Goal: Information Seeking & Learning: Check status

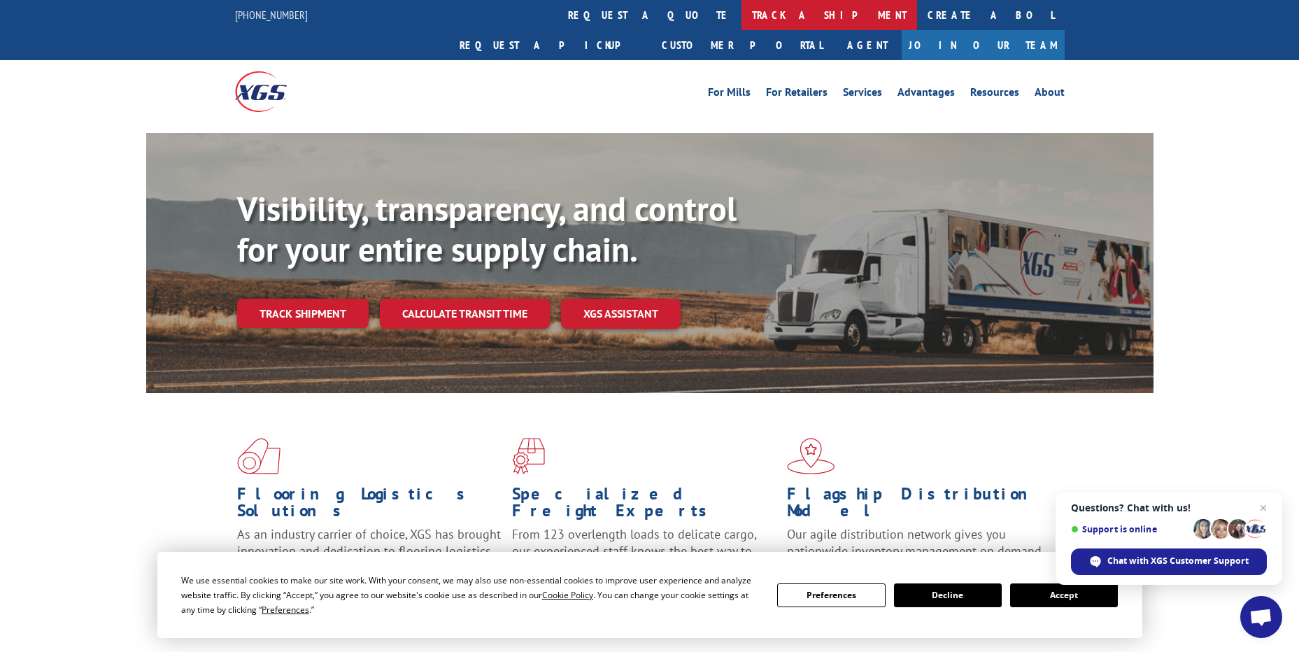
click at [742, 22] on link "track a shipment" at bounding box center [830, 15] width 176 height 30
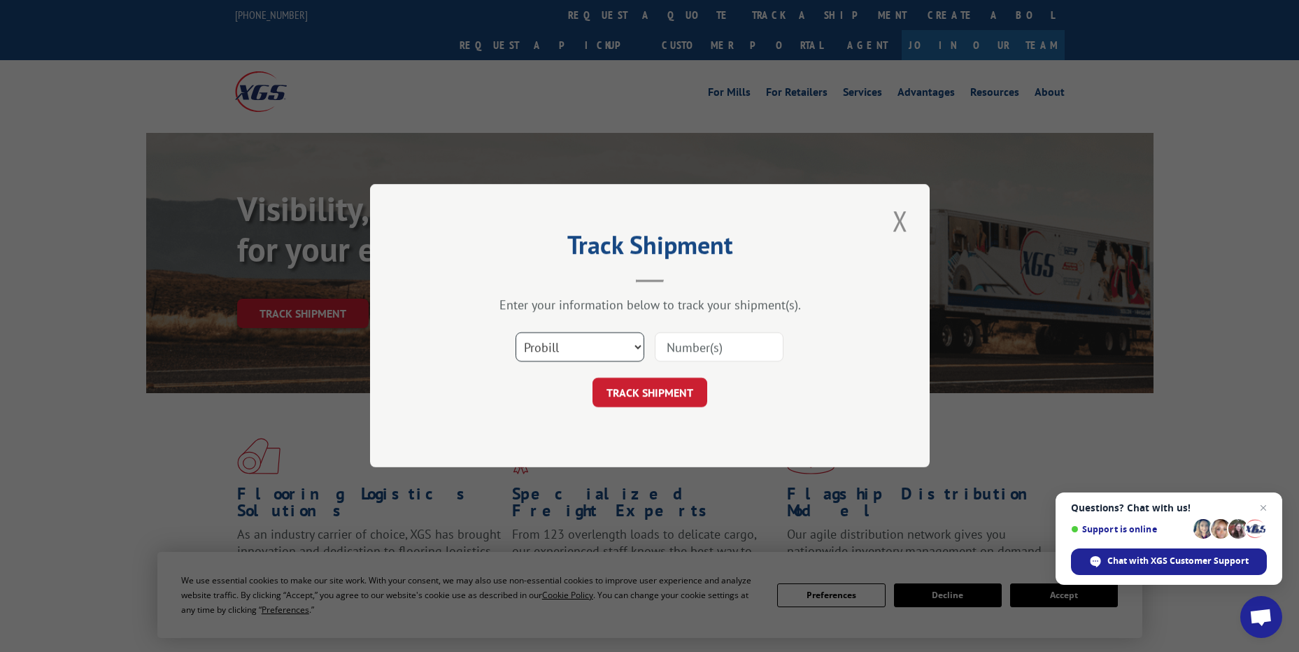
drag, startPoint x: 593, startPoint y: 345, endPoint x: 583, endPoint y: 363, distance: 21.0
click at [593, 345] on select "Select category... Probill BOL PO" at bounding box center [580, 347] width 129 height 29
select select "po"
click at [516, 333] on select "Select category... Probill BOL PO" at bounding box center [580, 347] width 129 height 29
click at [692, 343] on input at bounding box center [719, 347] width 129 height 29
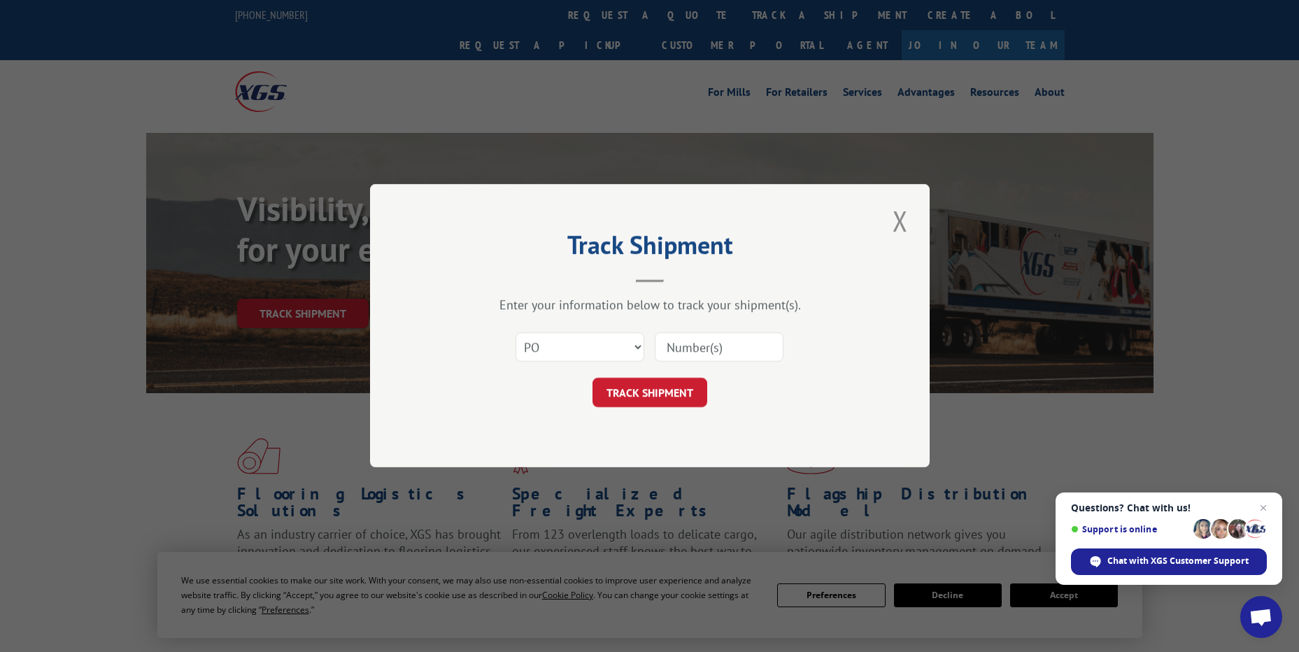
paste input "28507582"
type input "28507582"
click at [658, 395] on button "TRACK SHIPMENT" at bounding box center [650, 392] width 115 height 29
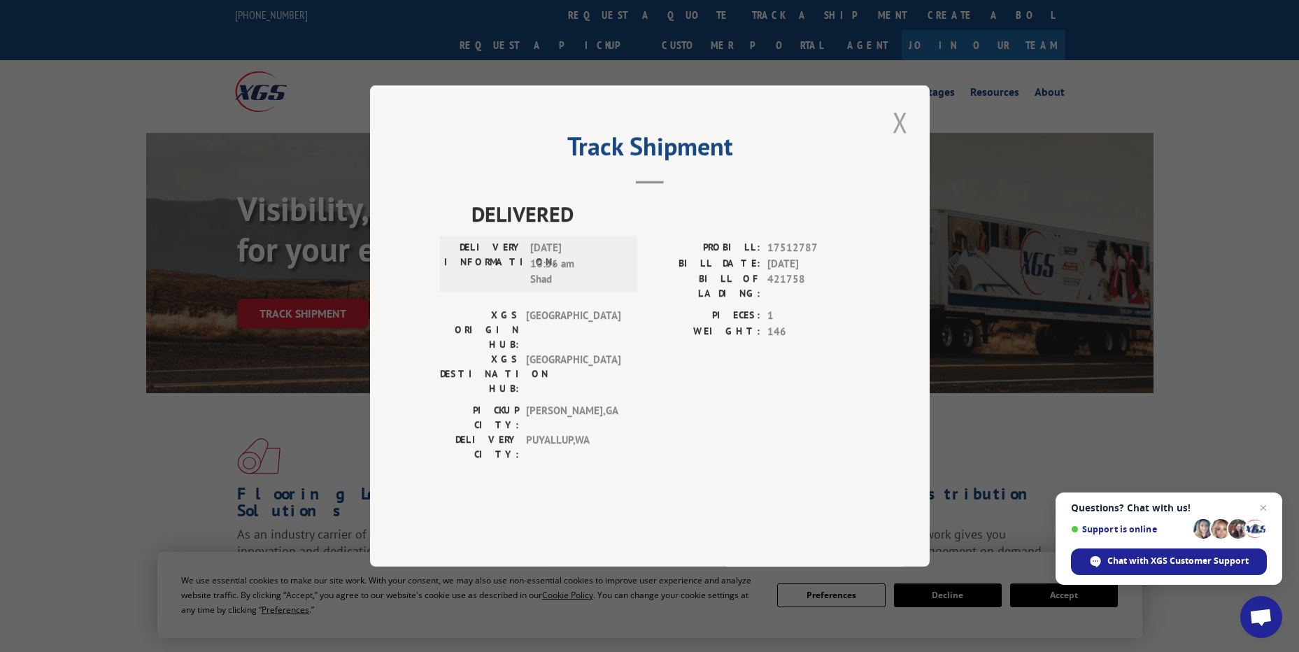
click at [903, 141] on button "Close modal" at bounding box center [900, 122] width 24 height 38
